Goal: Check status

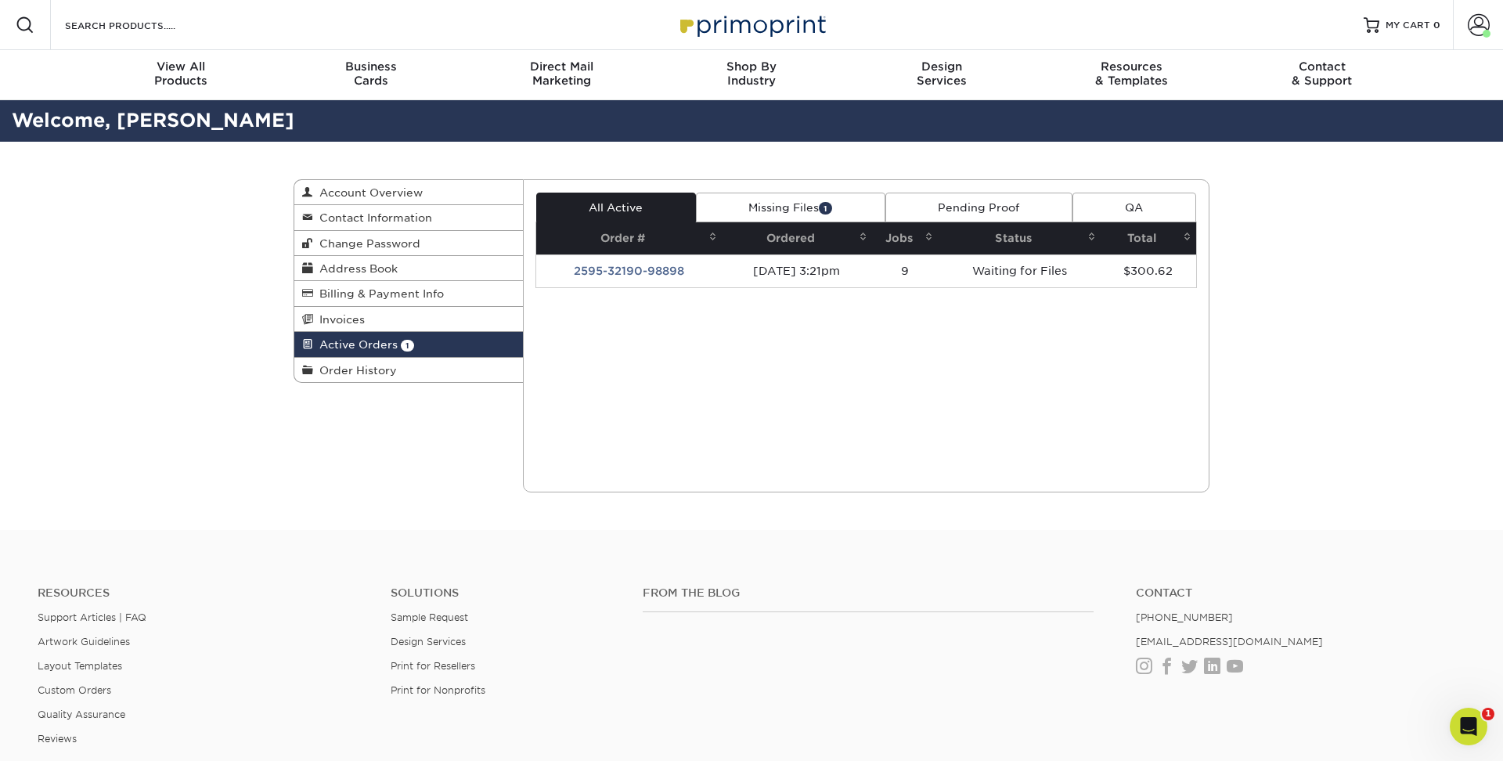
click at [777, 216] on link "Missing Files 1" at bounding box center [790, 208] width 189 height 30
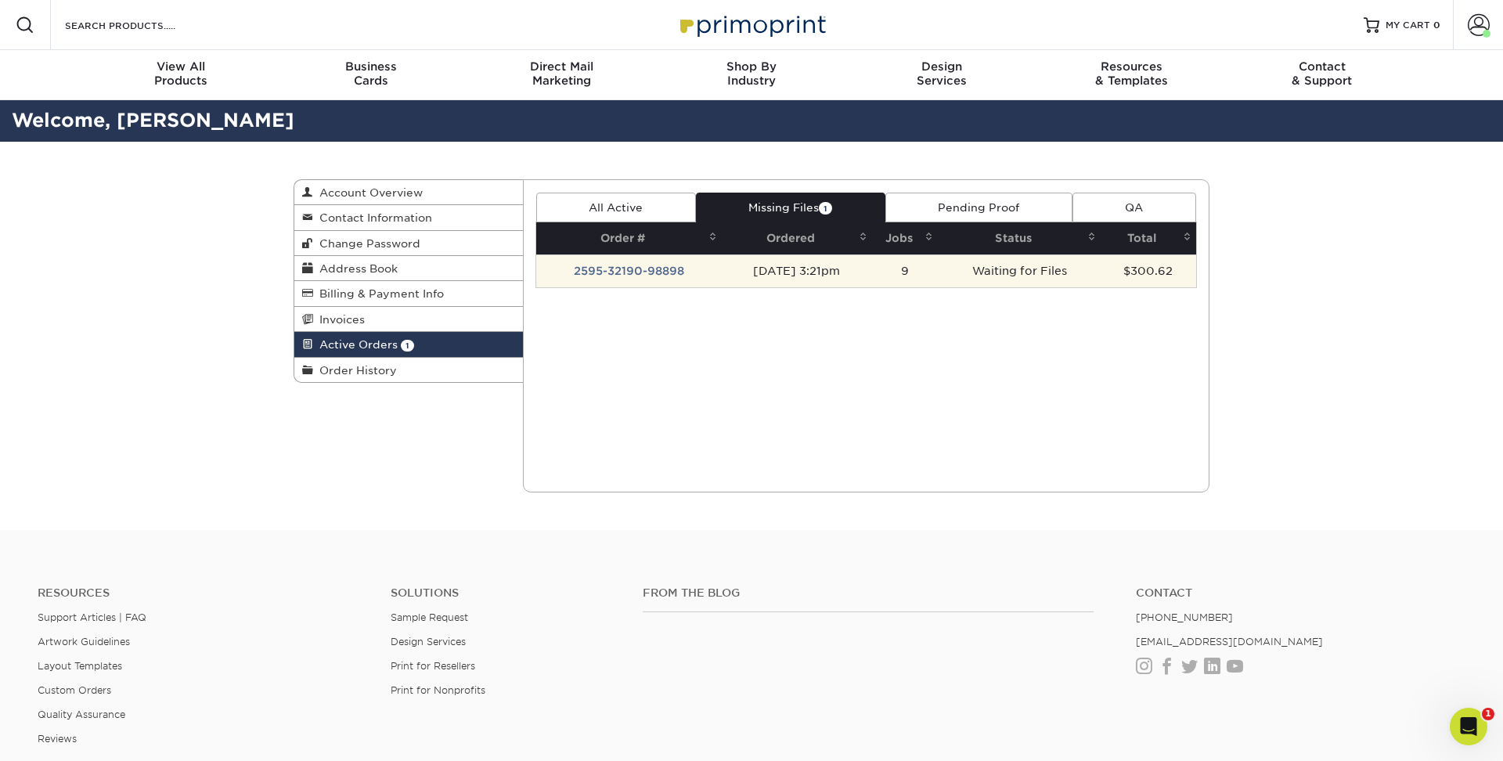
click at [744, 276] on td "[DATE] 3:21pm" at bounding box center [797, 270] width 151 height 33
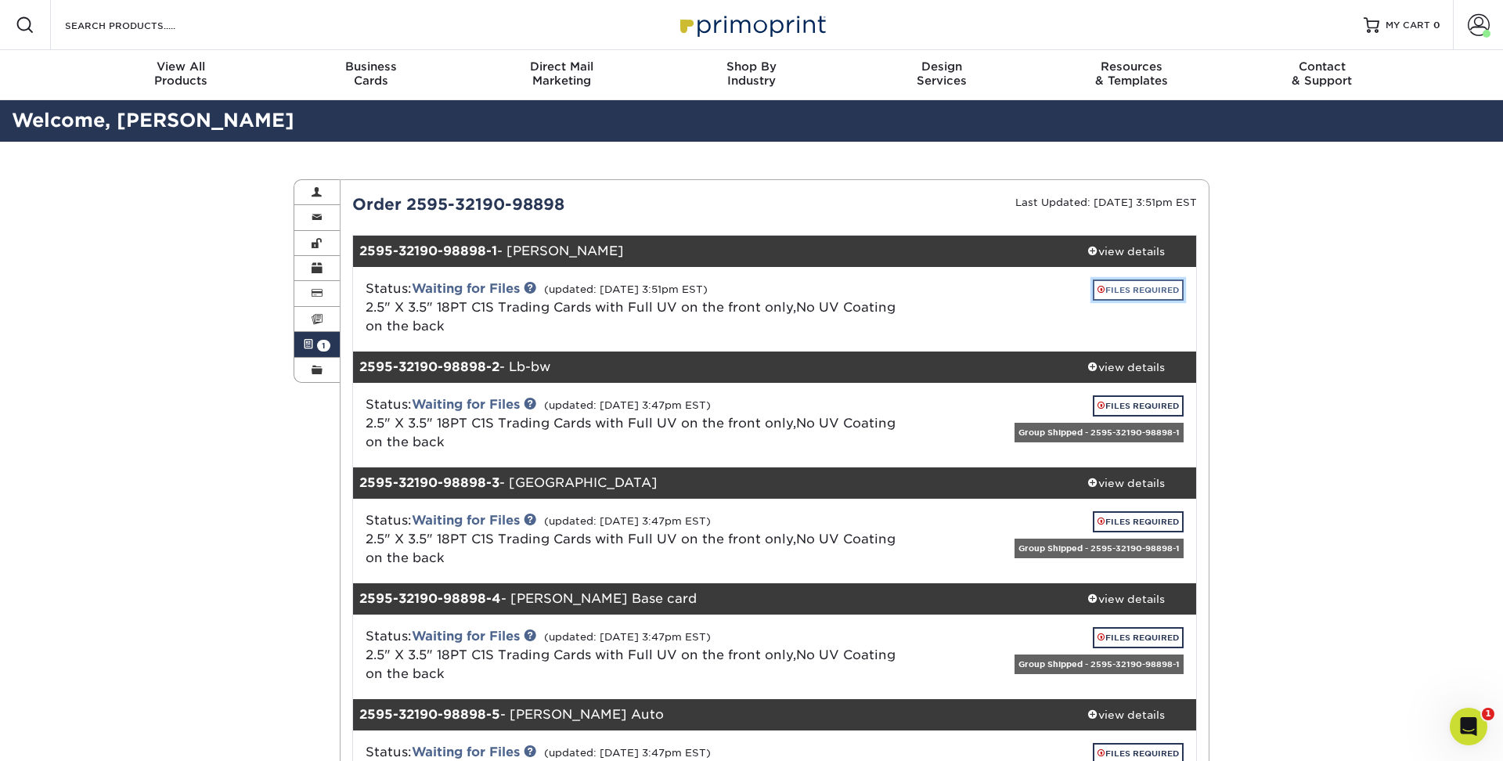
click at [1117, 289] on link "FILES REQUIRED" at bounding box center [1138, 290] width 91 height 21
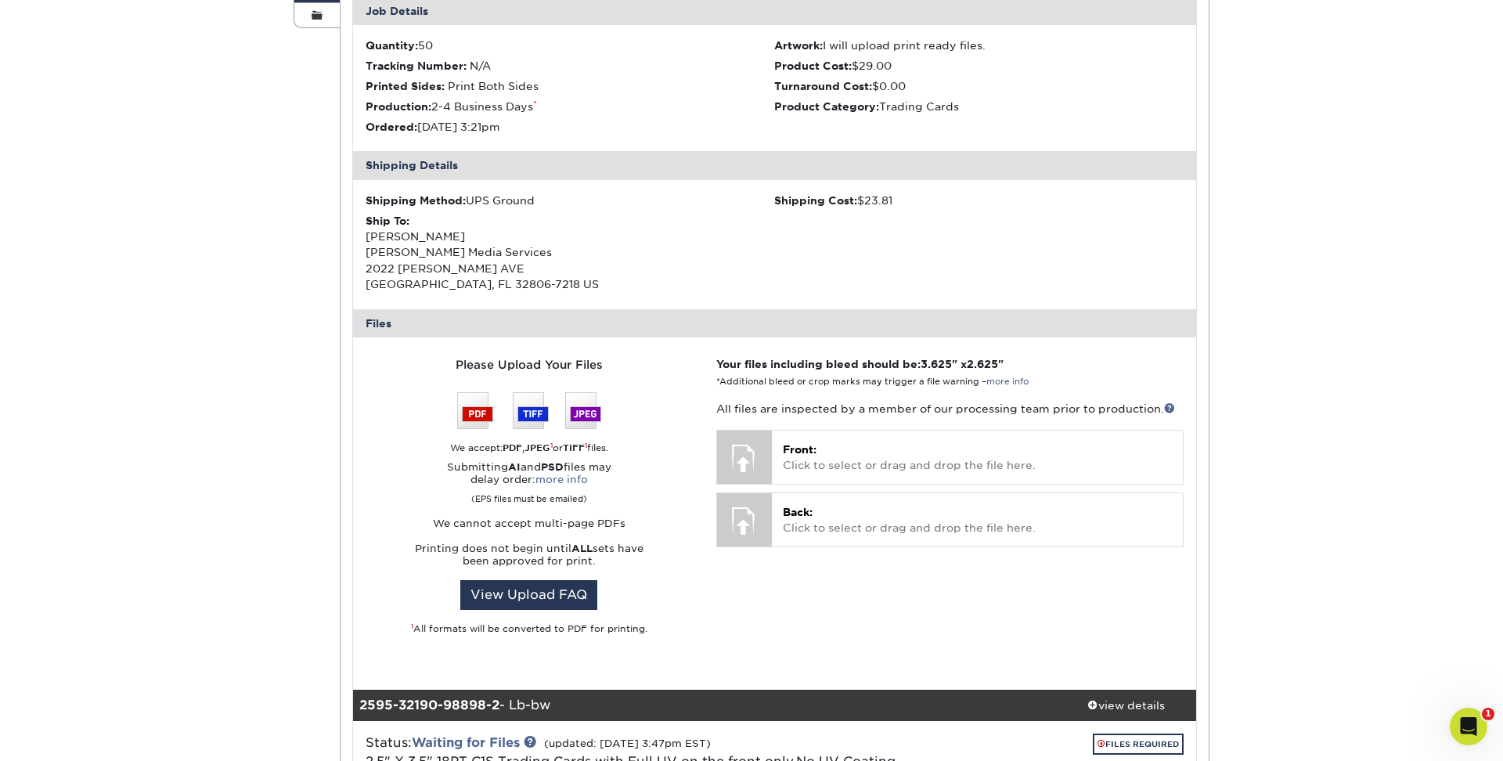
scroll to position [375, 0]
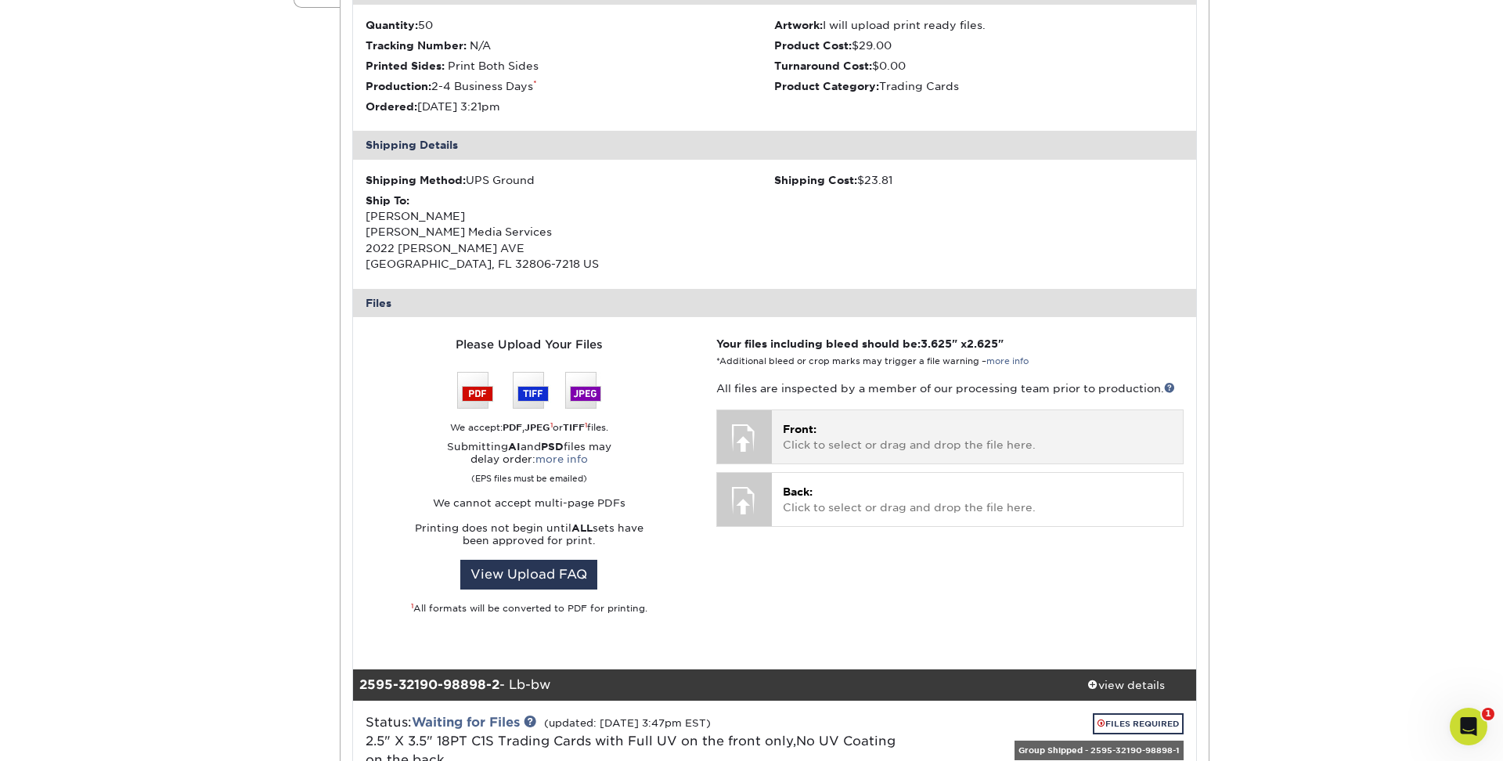
click at [749, 432] on div at bounding box center [744, 437] width 55 height 55
click at [769, 431] on div at bounding box center [744, 437] width 55 height 55
click at [832, 426] on p "Front: Click to select or drag and drop the file here." at bounding box center [977, 437] width 389 height 32
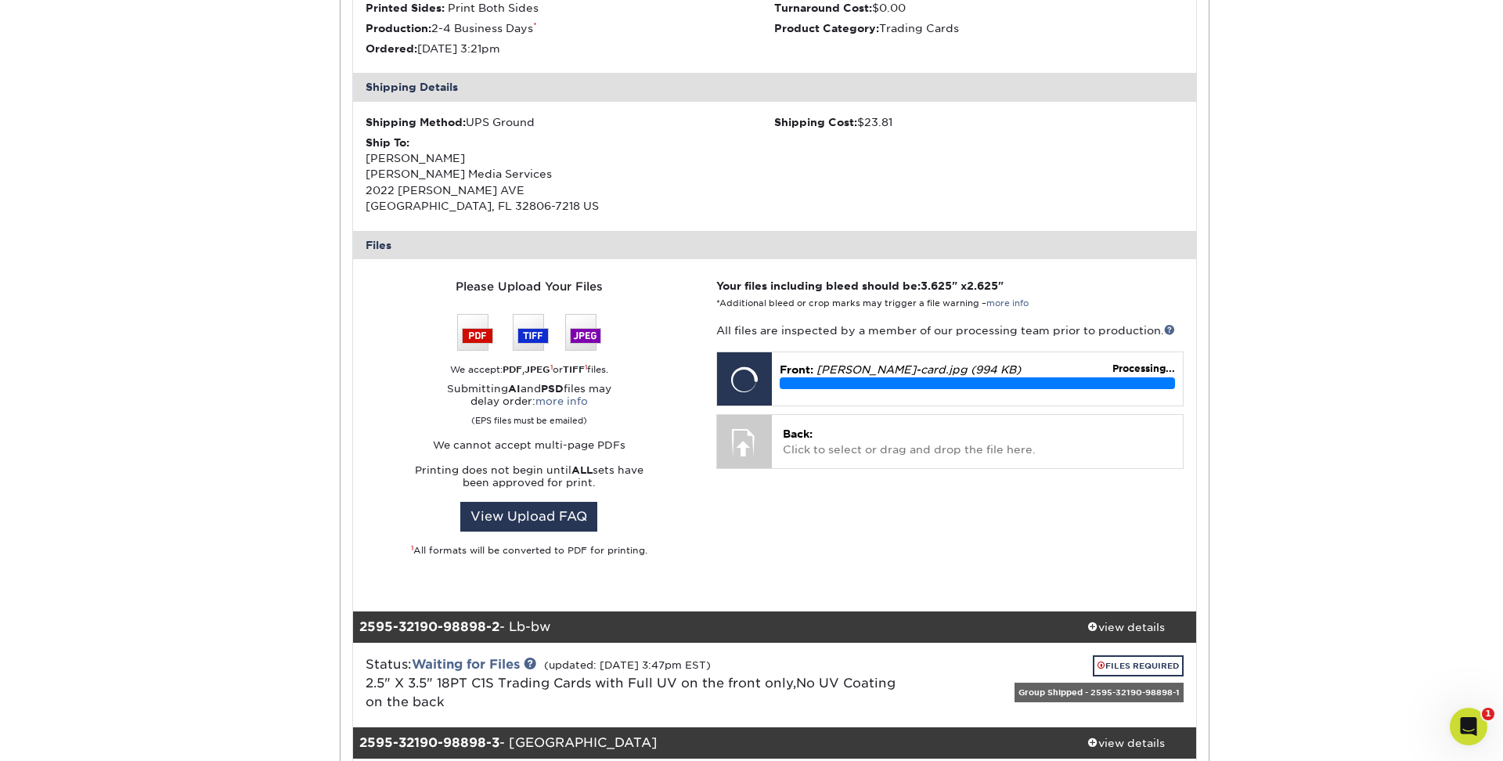
scroll to position [454, 0]
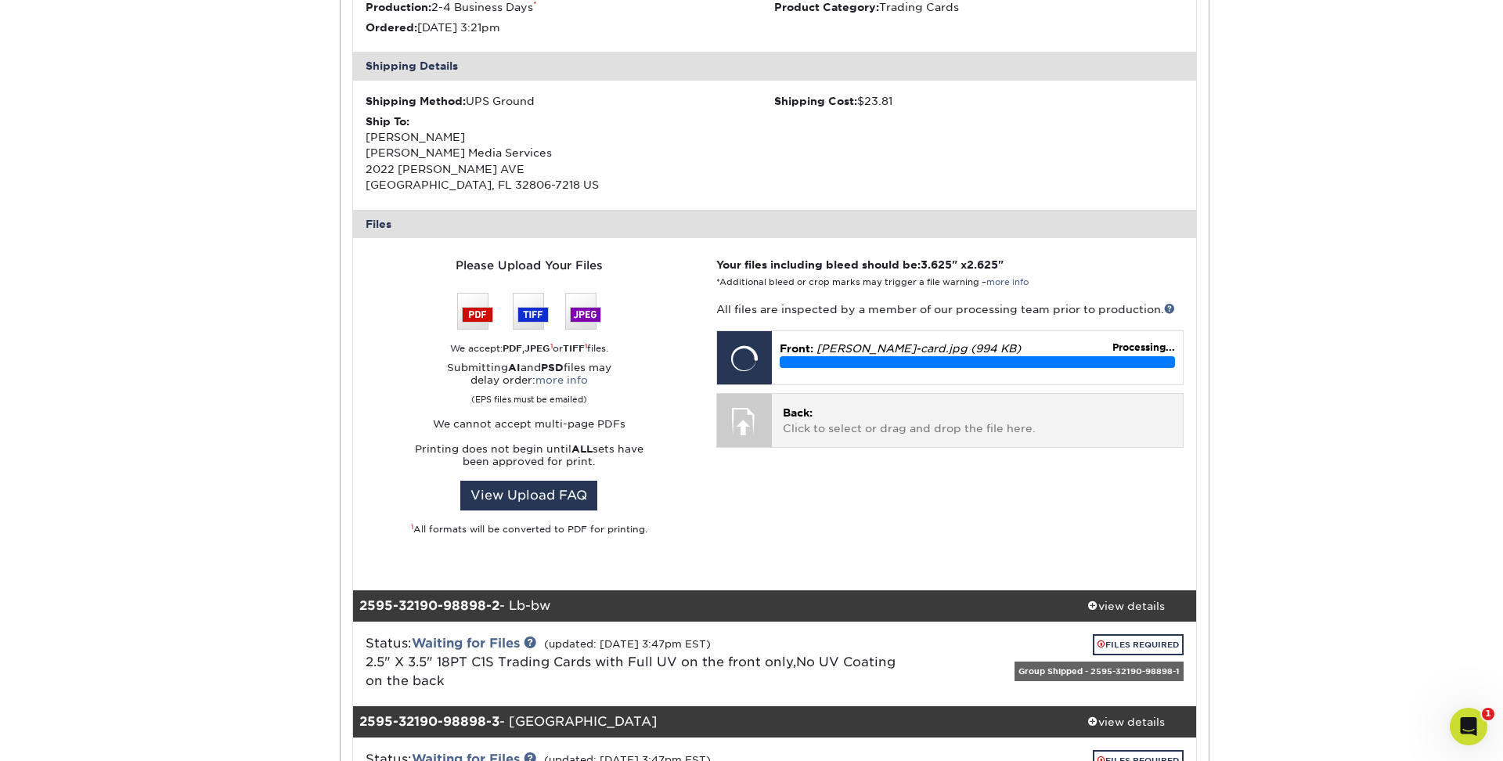
click at [770, 436] on div at bounding box center [744, 421] width 55 height 55
click at [818, 421] on p "Back: Click to select or drag and drop the file here." at bounding box center [977, 421] width 389 height 32
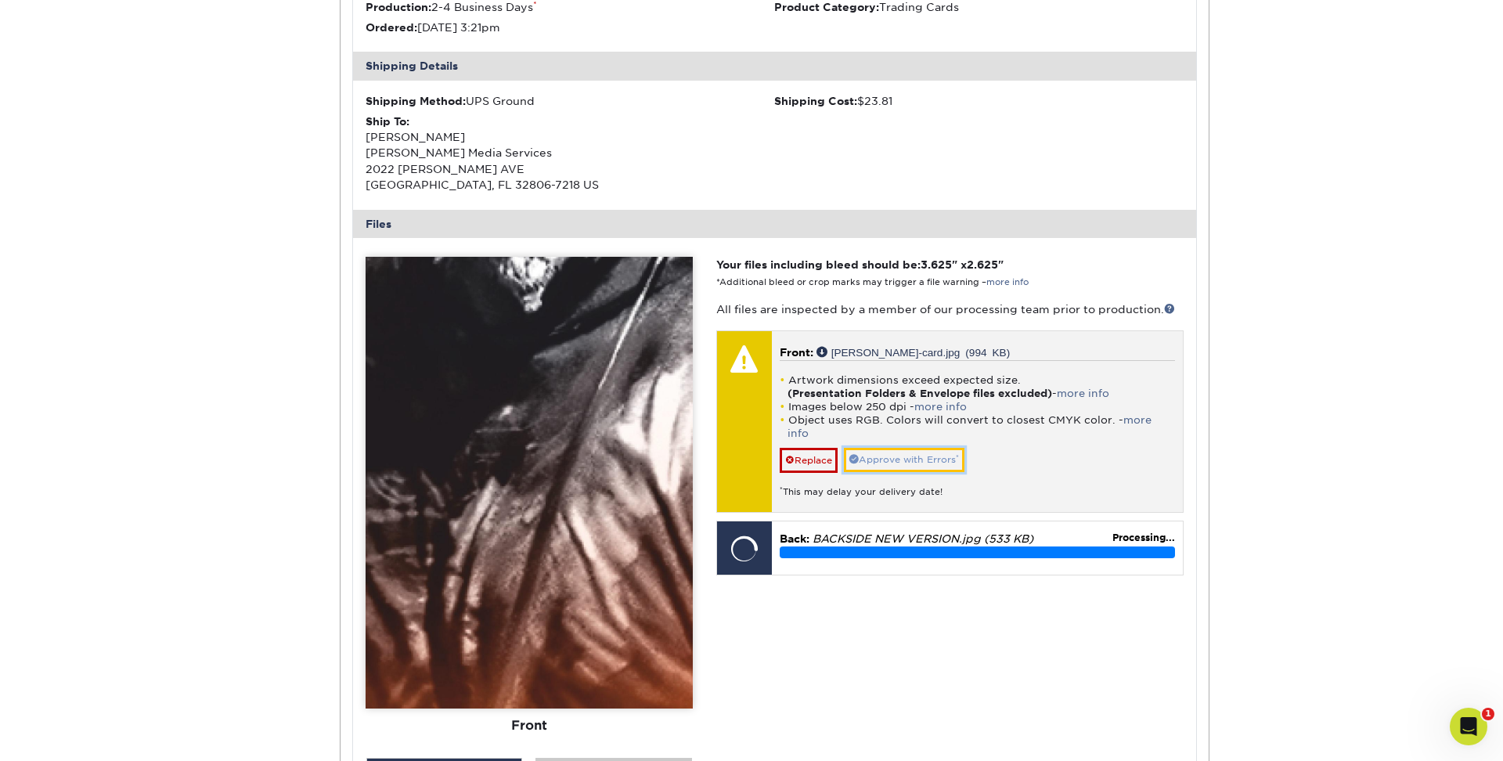
click at [907, 448] on link "Approve with Errors *" at bounding box center [904, 460] width 121 height 24
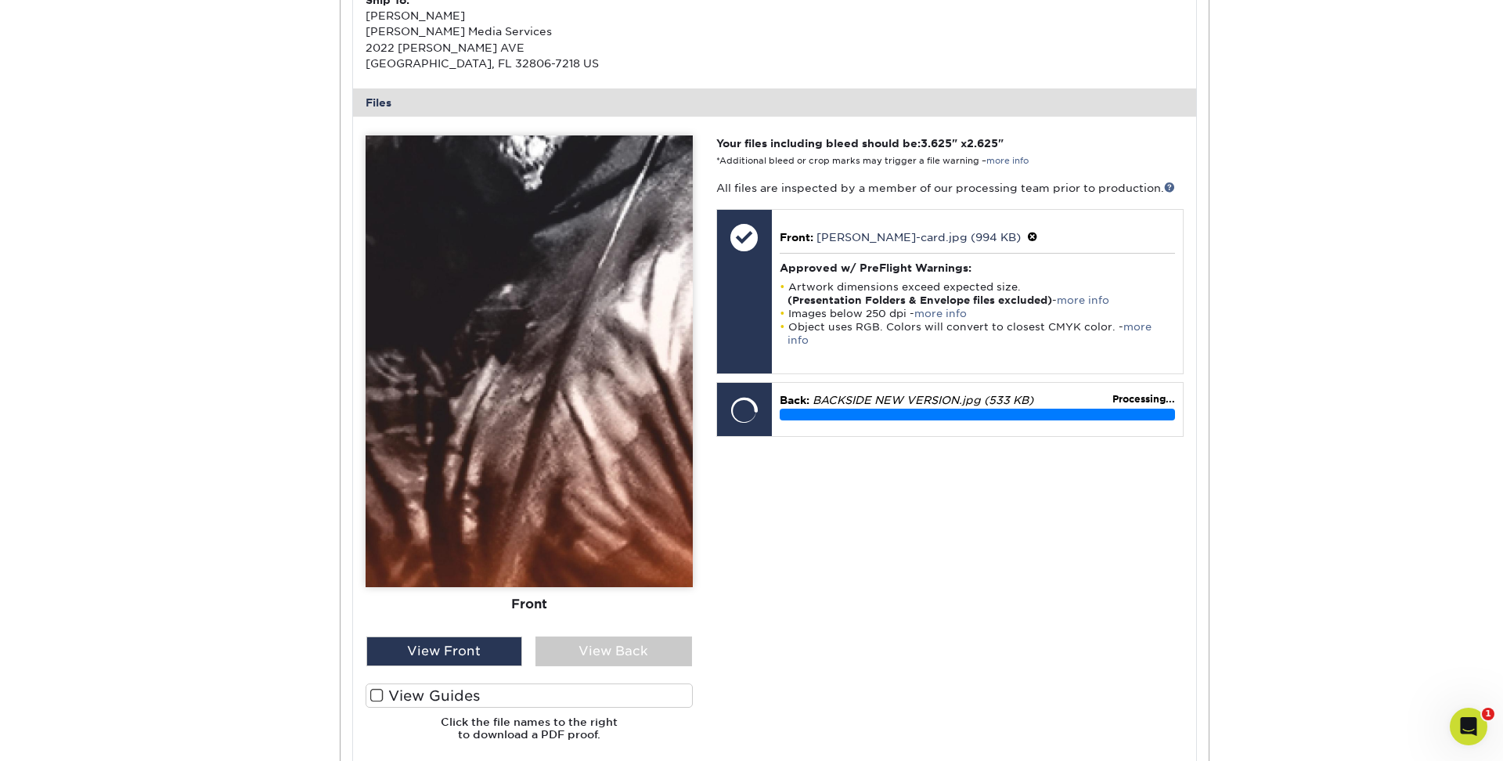
scroll to position [579, 0]
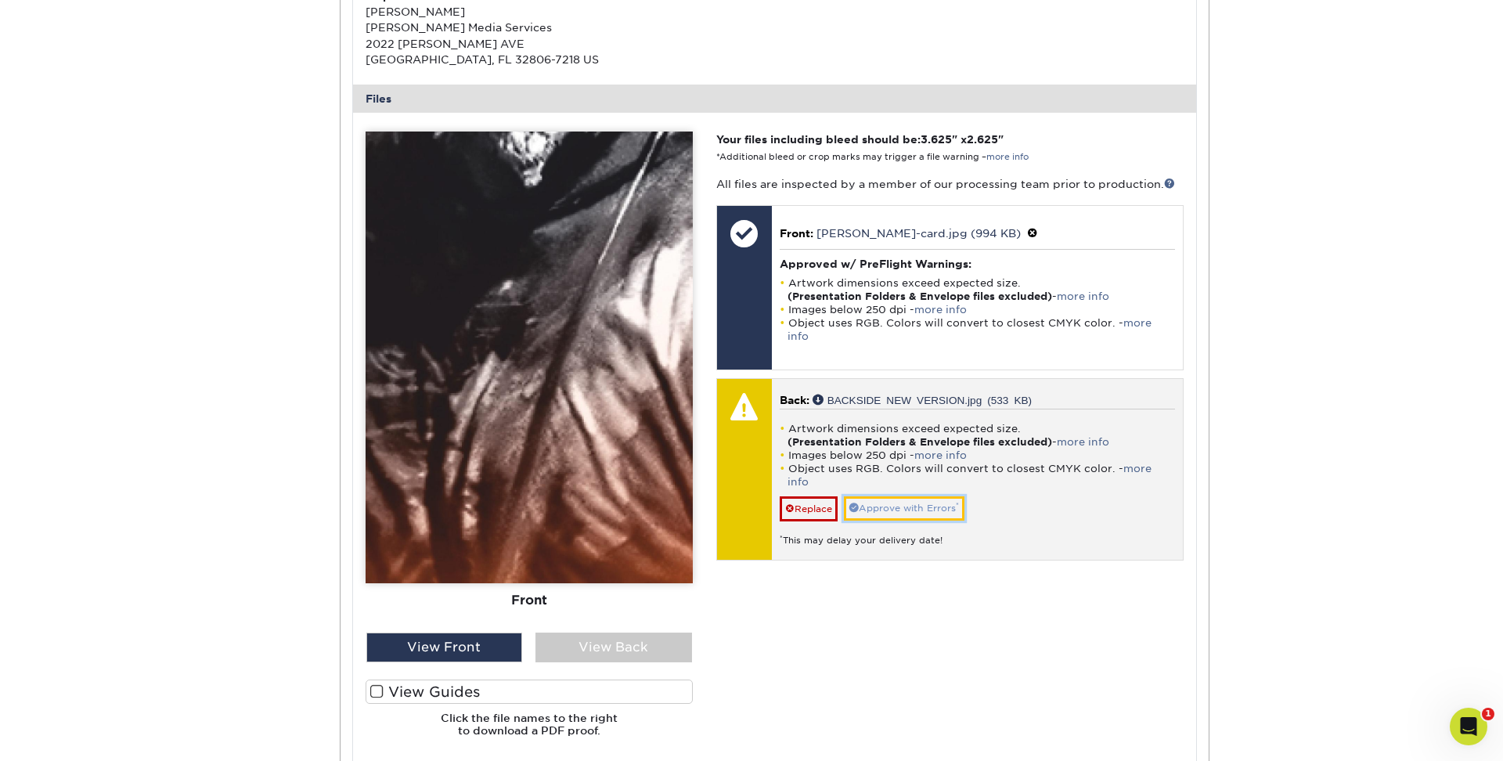
click at [885, 496] on link "Approve with Errors *" at bounding box center [904, 508] width 121 height 24
